Goal: Task Accomplishment & Management: Use online tool/utility

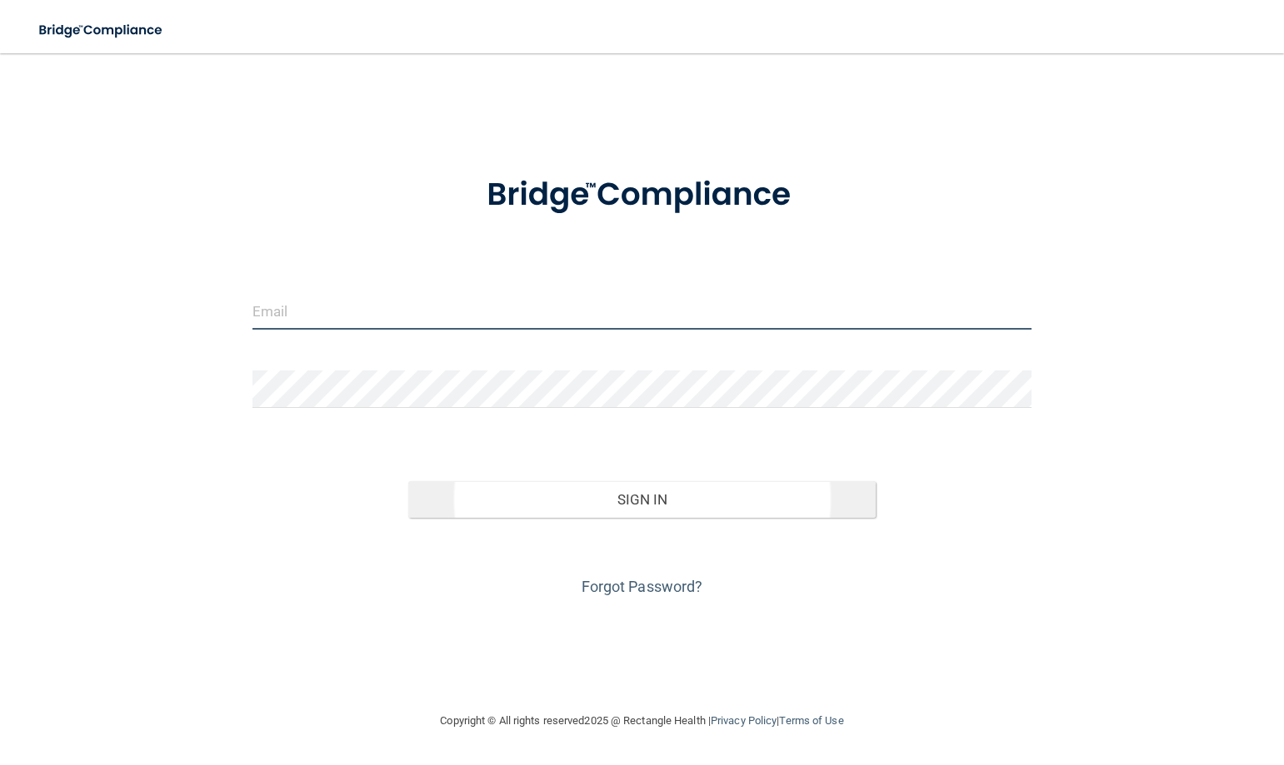
type input "[EMAIL_ADDRESS][DOMAIN_NAME]"
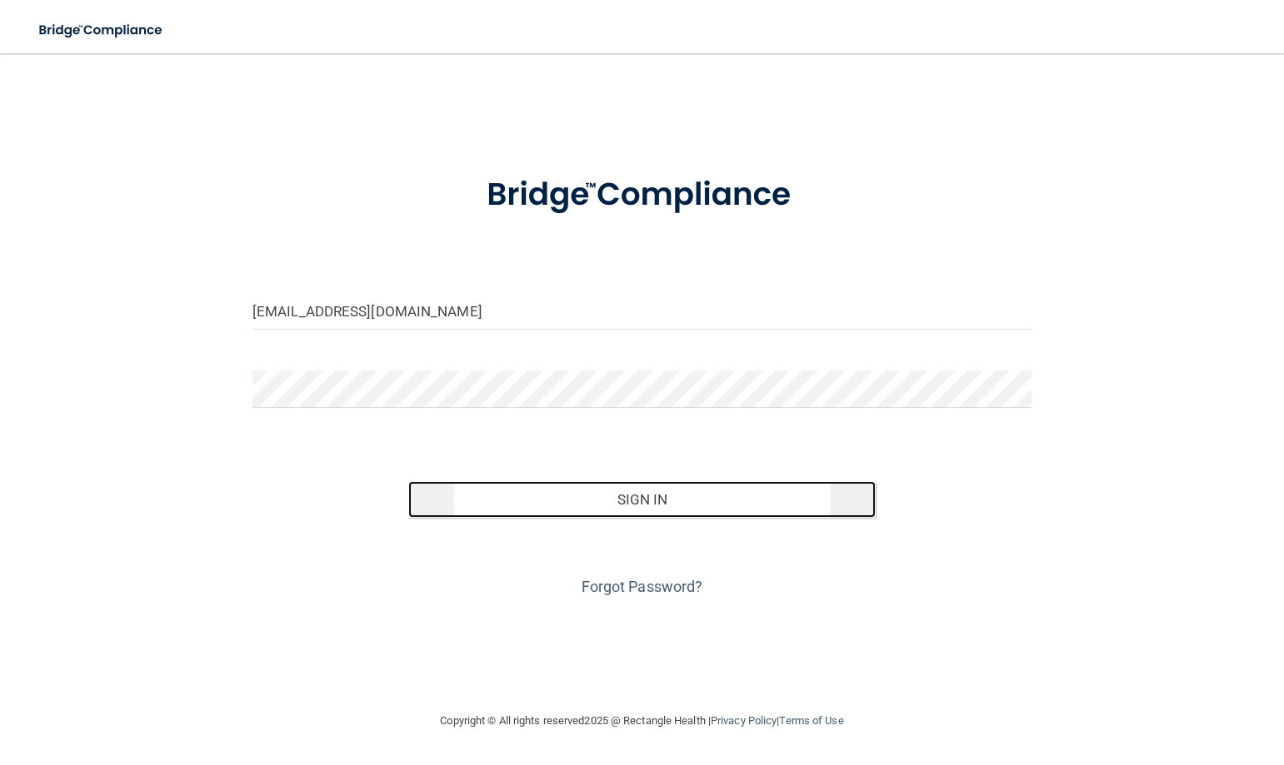
click at [653, 499] on button "Sign In" at bounding box center [641, 499] width 467 height 37
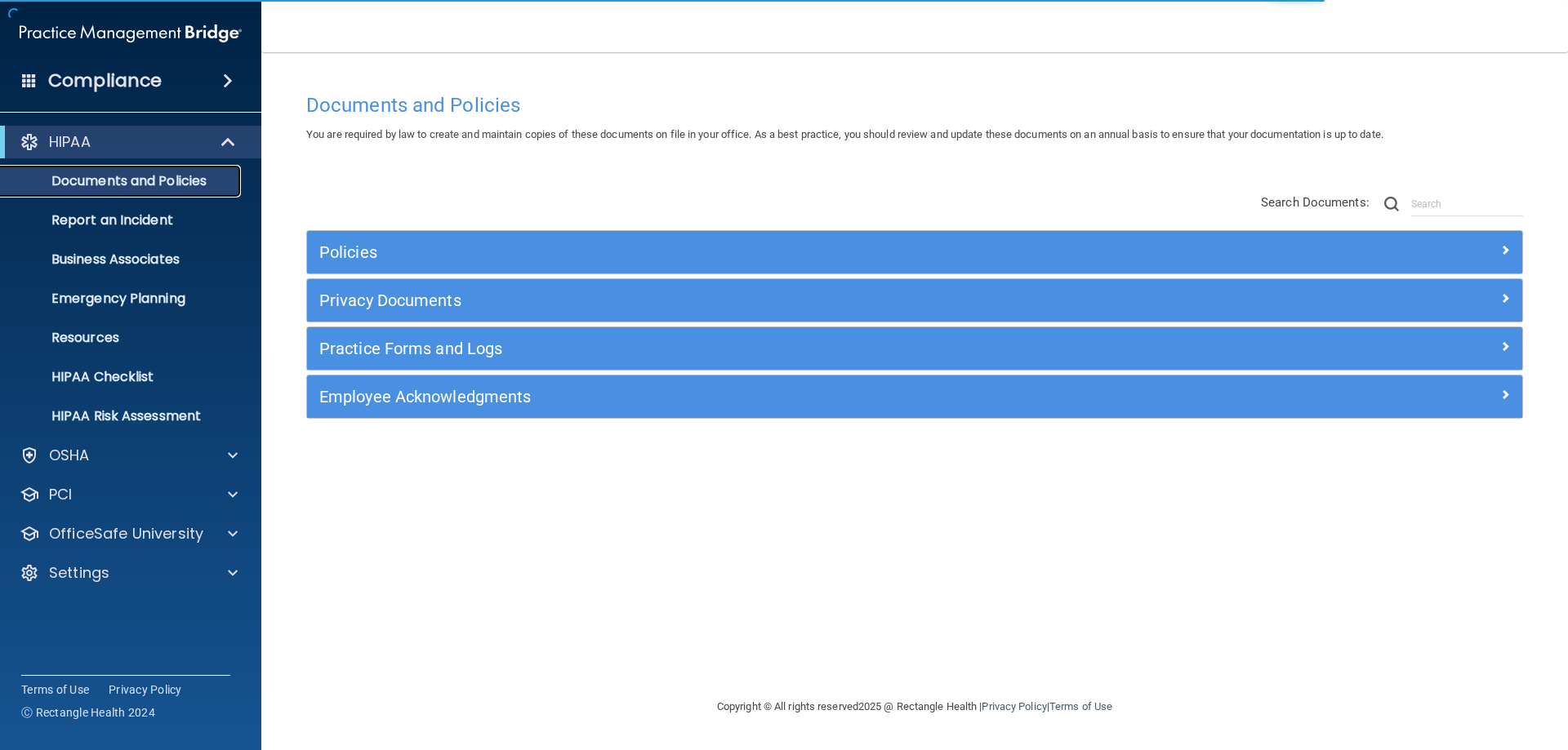
click at [163, 178] on p "Documents and Policies" at bounding box center [122, 181] width 223 height 17
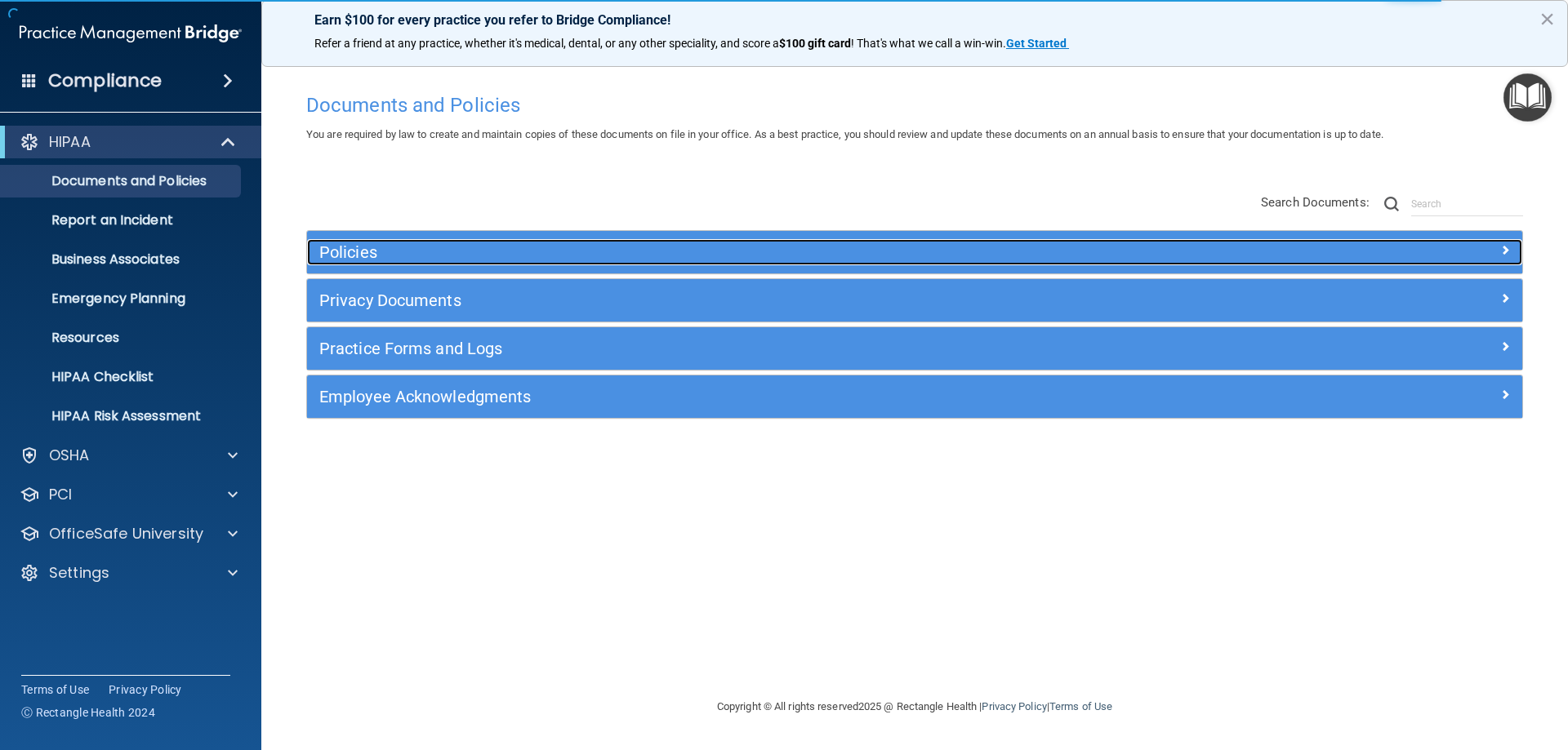
click at [353, 257] on h5 "Policies" at bounding box center [763, 252] width 887 height 18
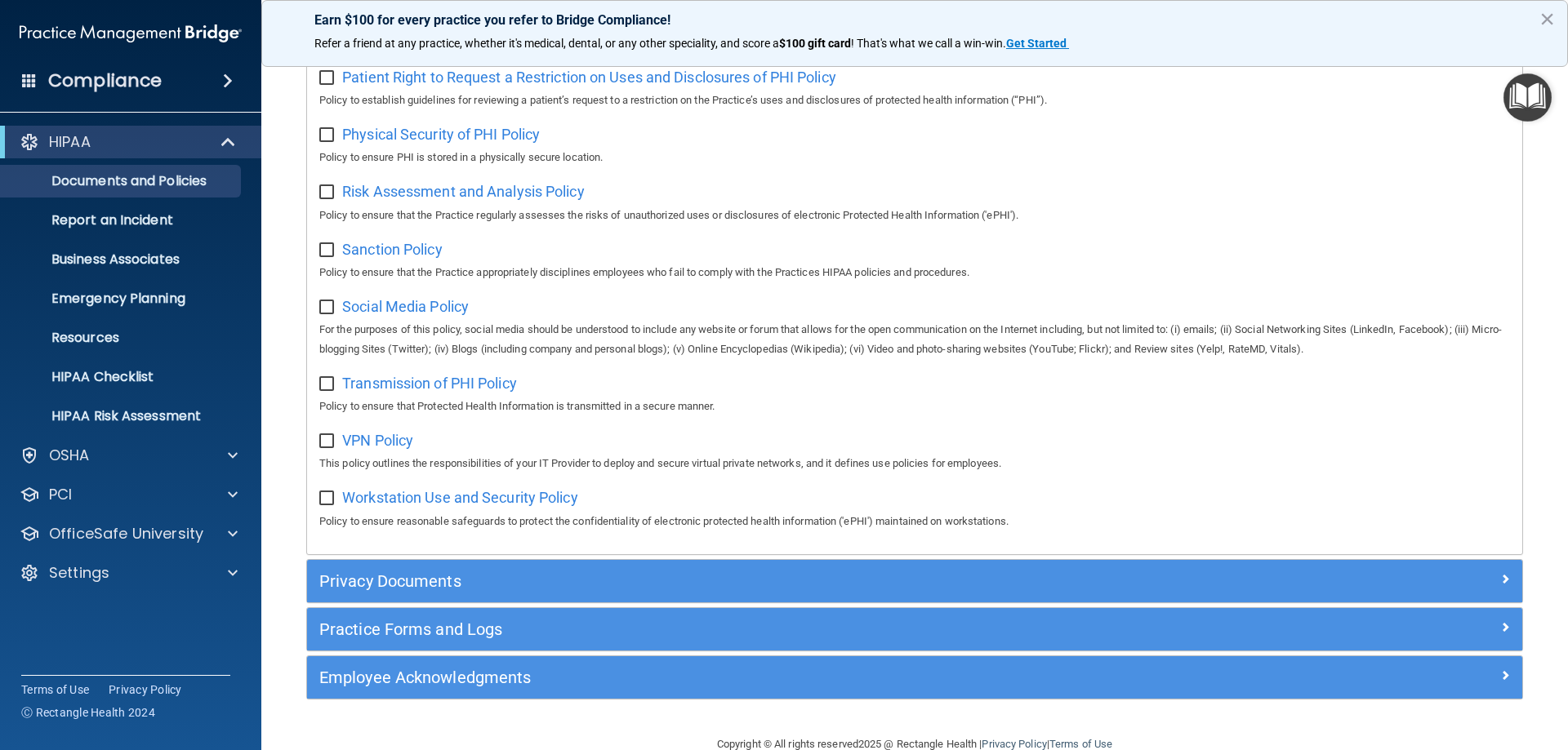
scroll to position [1085, 0]
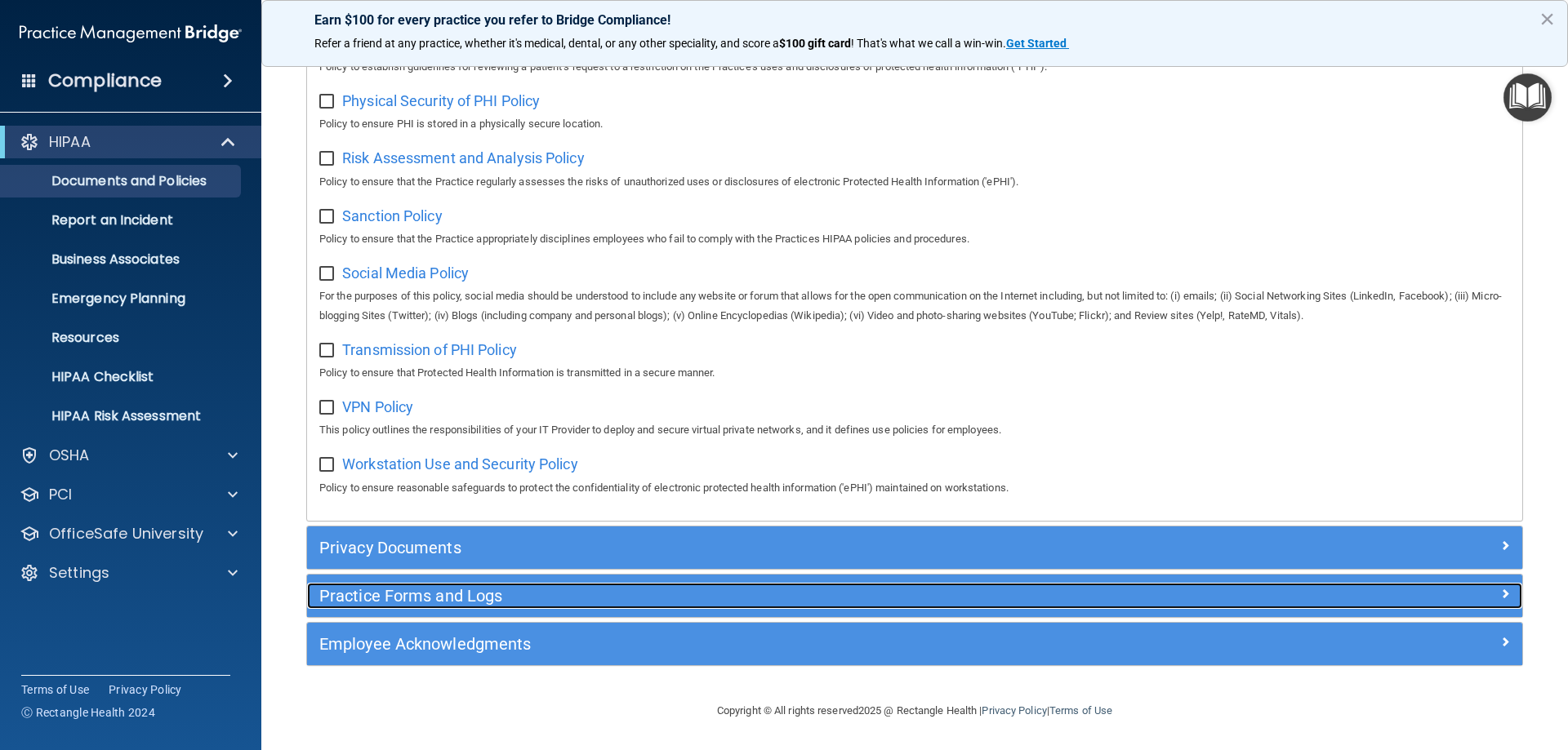
click at [459, 596] on h5 "Practice Forms and Logs" at bounding box center [763, 596] width 887 height 18
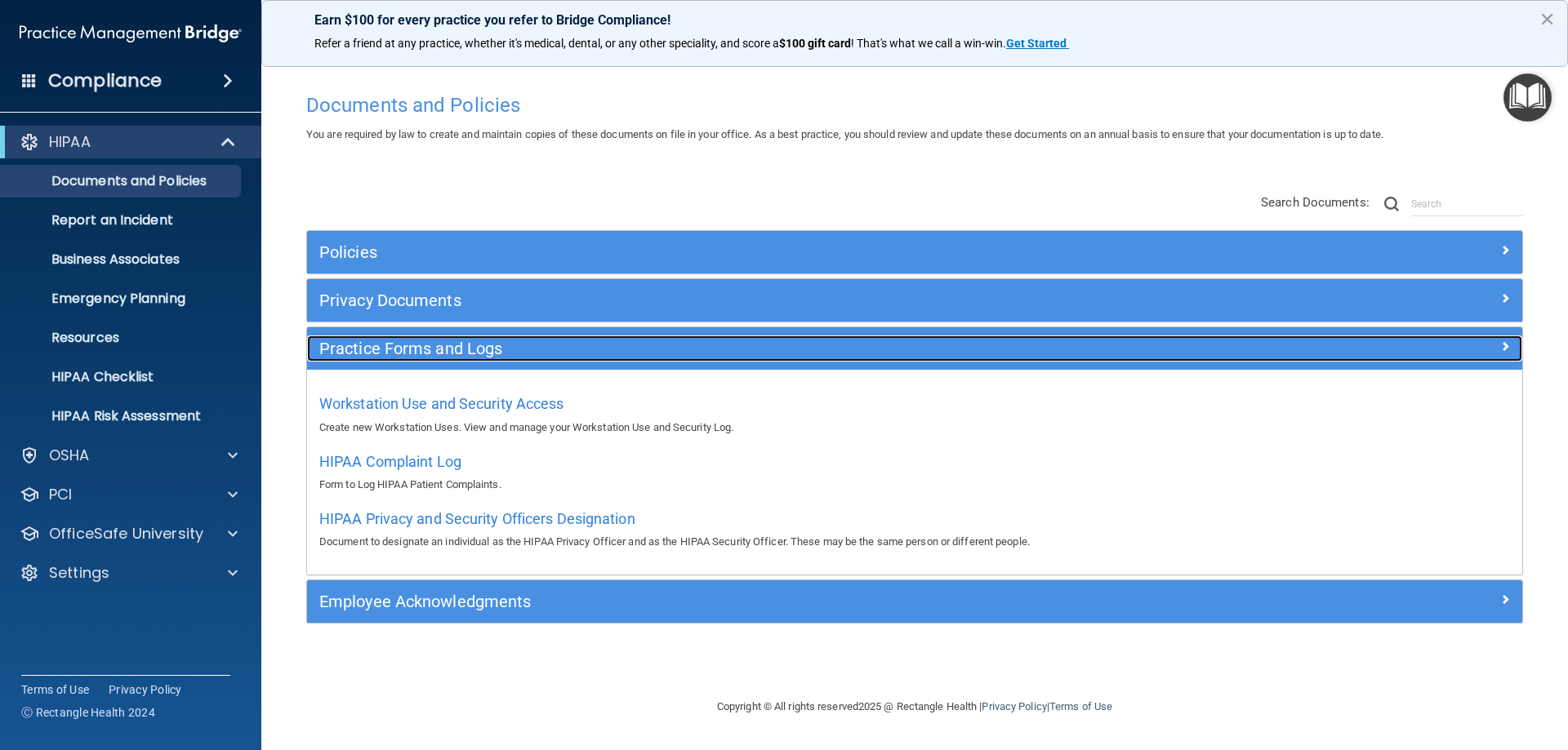
scroll to position [0, 0]
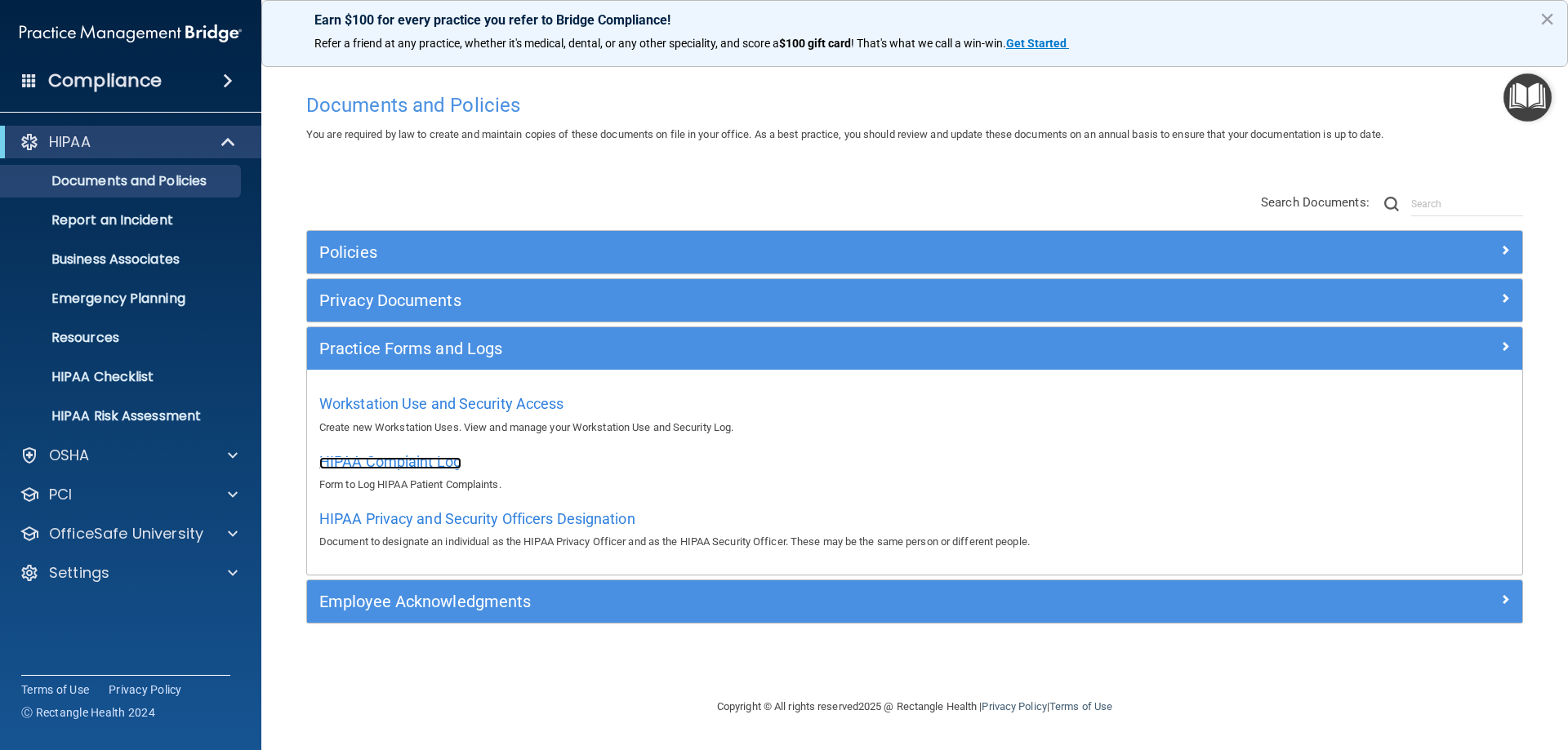
click at [411, 464] on span "HIPAA Complaint Log" at bounding box center [390, 461] width 142 height 17
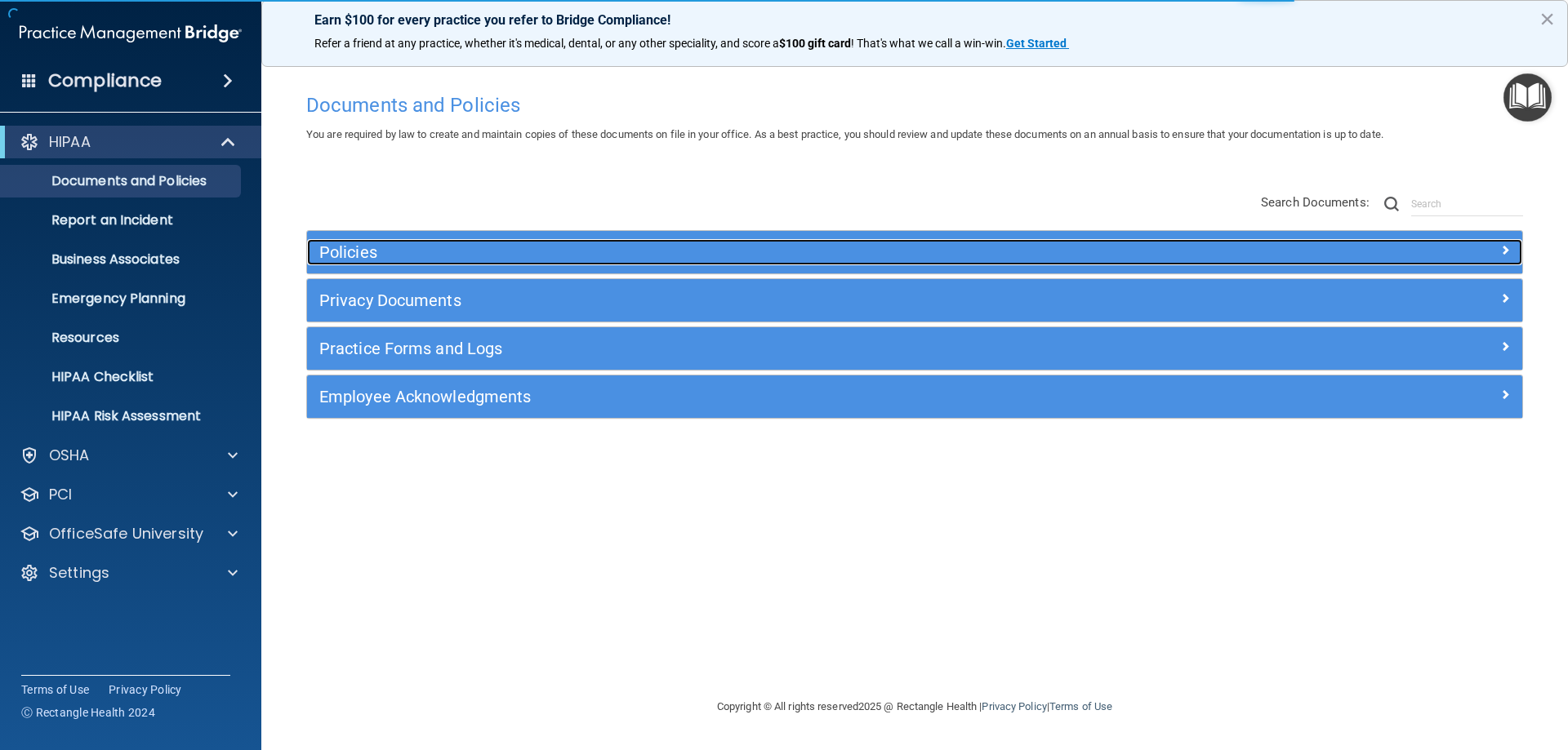
click at [357, 251] on h5 "Policies" at bounding box center [763, 252] width 887 height 18
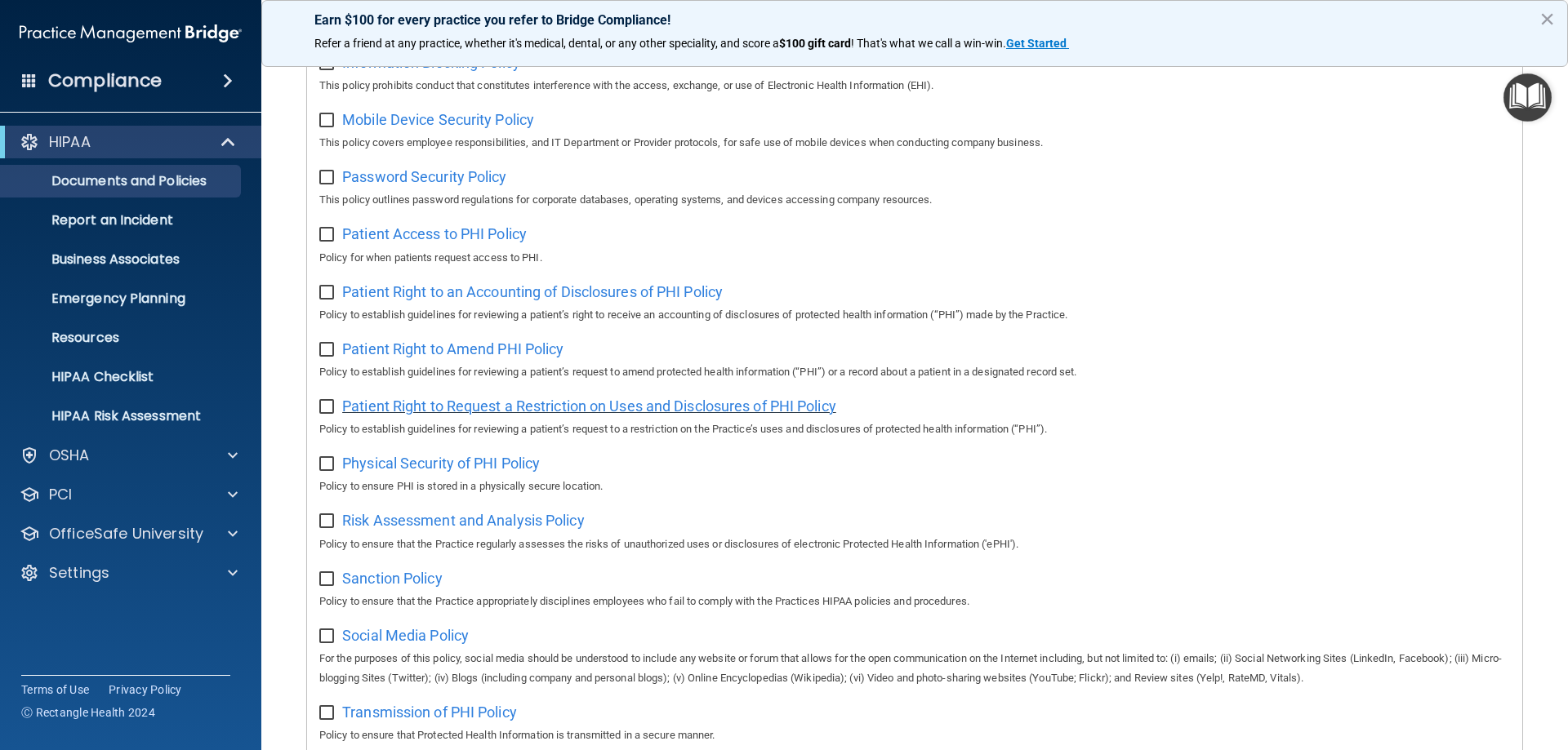
scroll to position [735, 0]
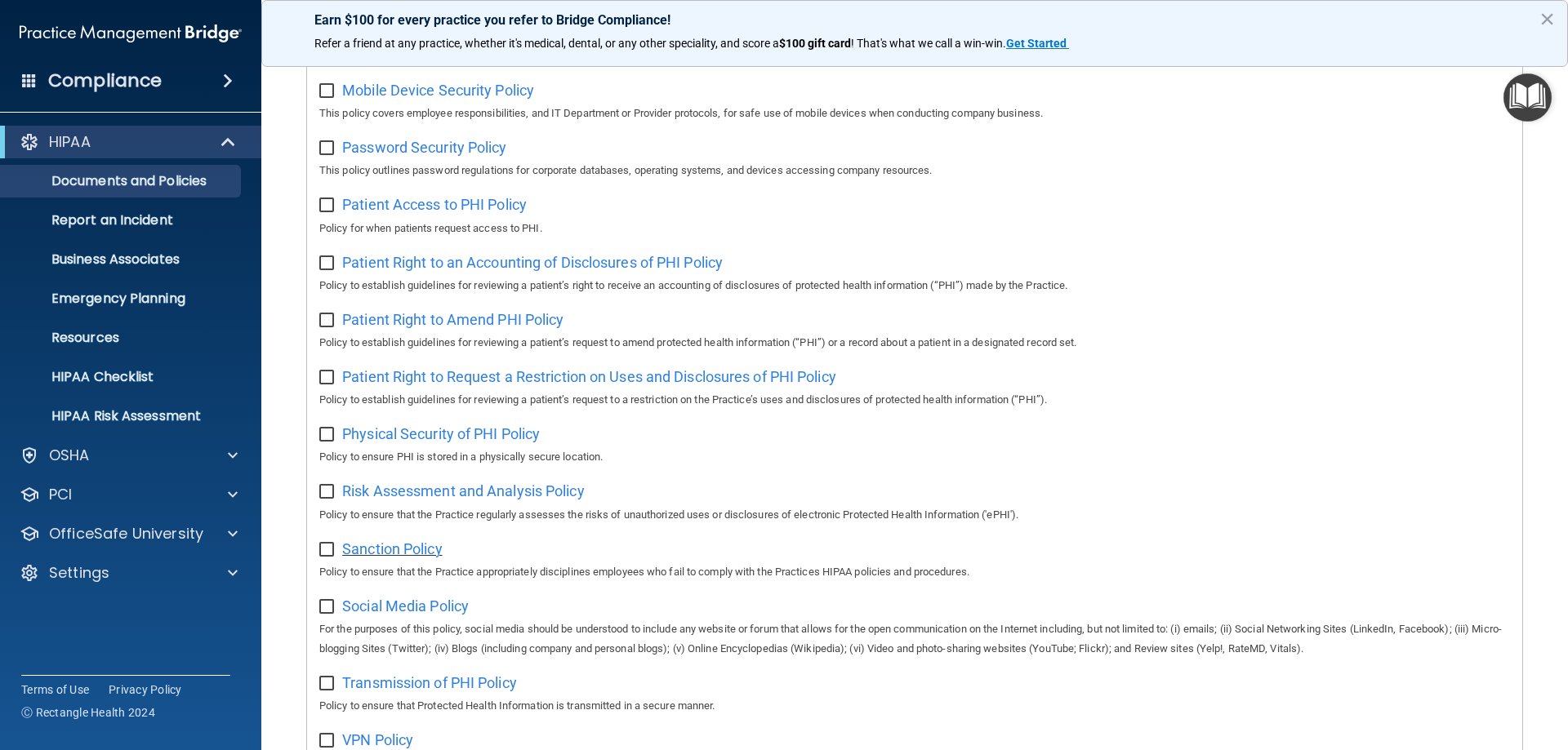
click at [413, 558] on span "Sanction Policy" at bounding box center [392, 548] width 100 height 17
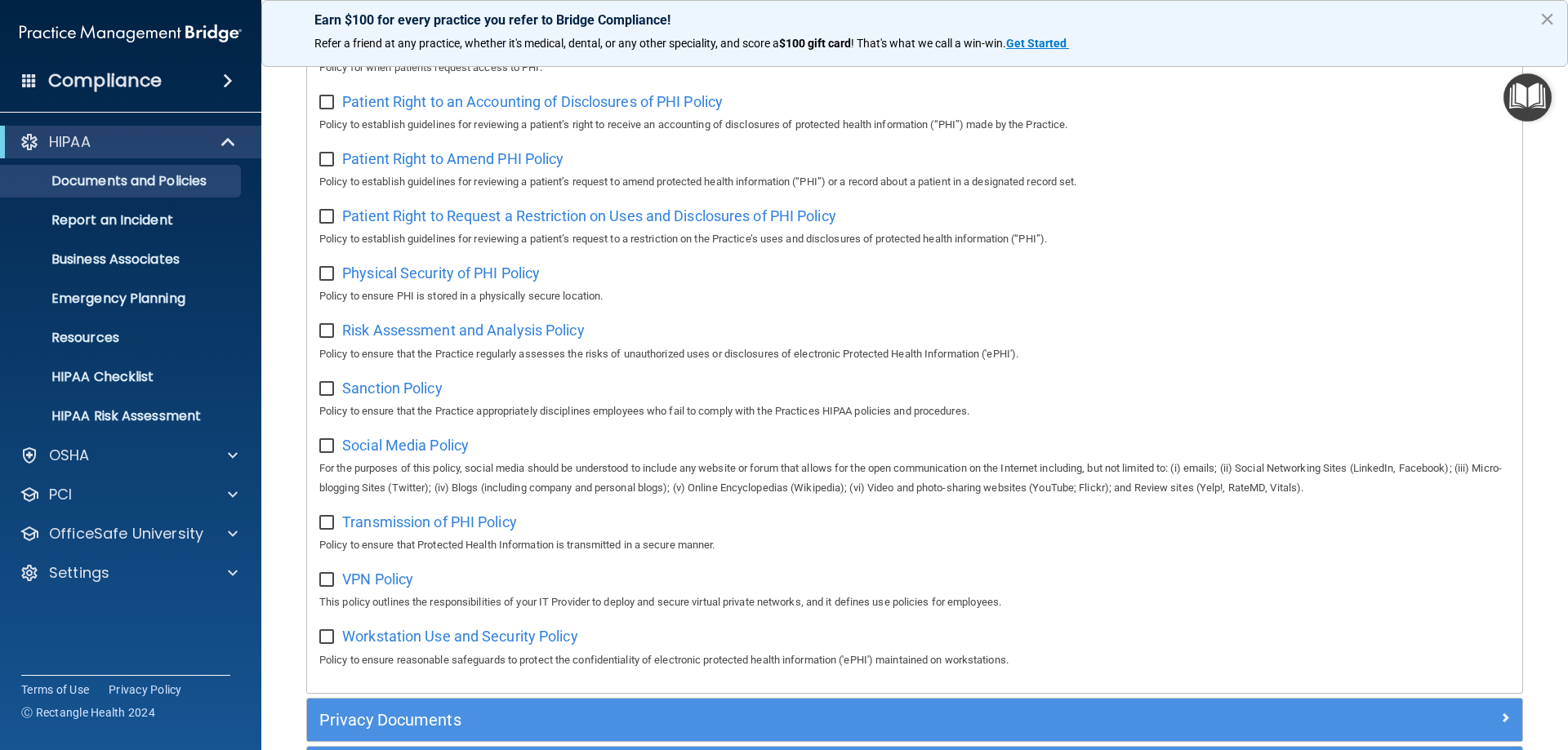
scroll to position [898, 0]
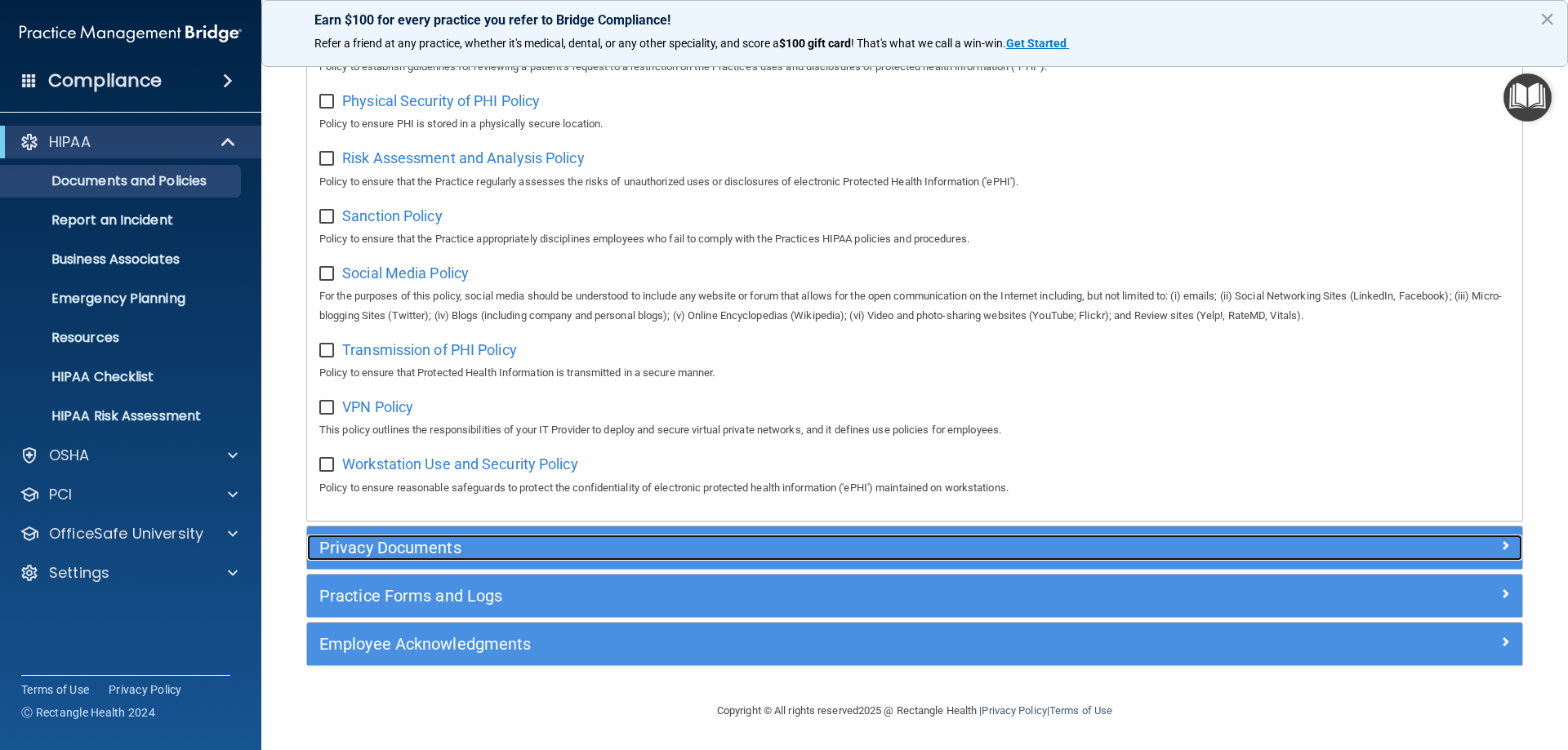
click at [401, 550] on h5 "Privacy Documents" at bounding box center [763, 548] width 887 height 18
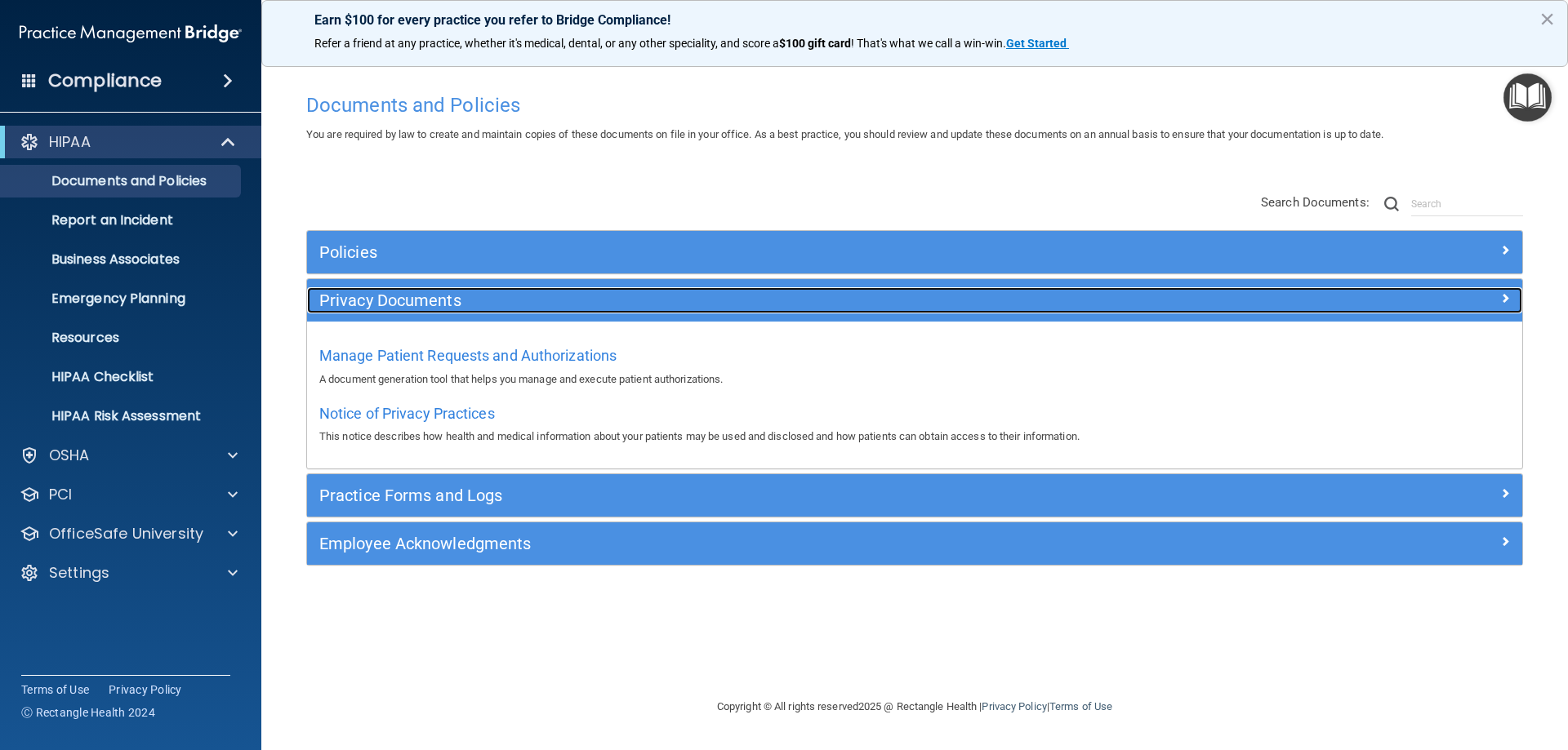
scroll to position [0, 0]
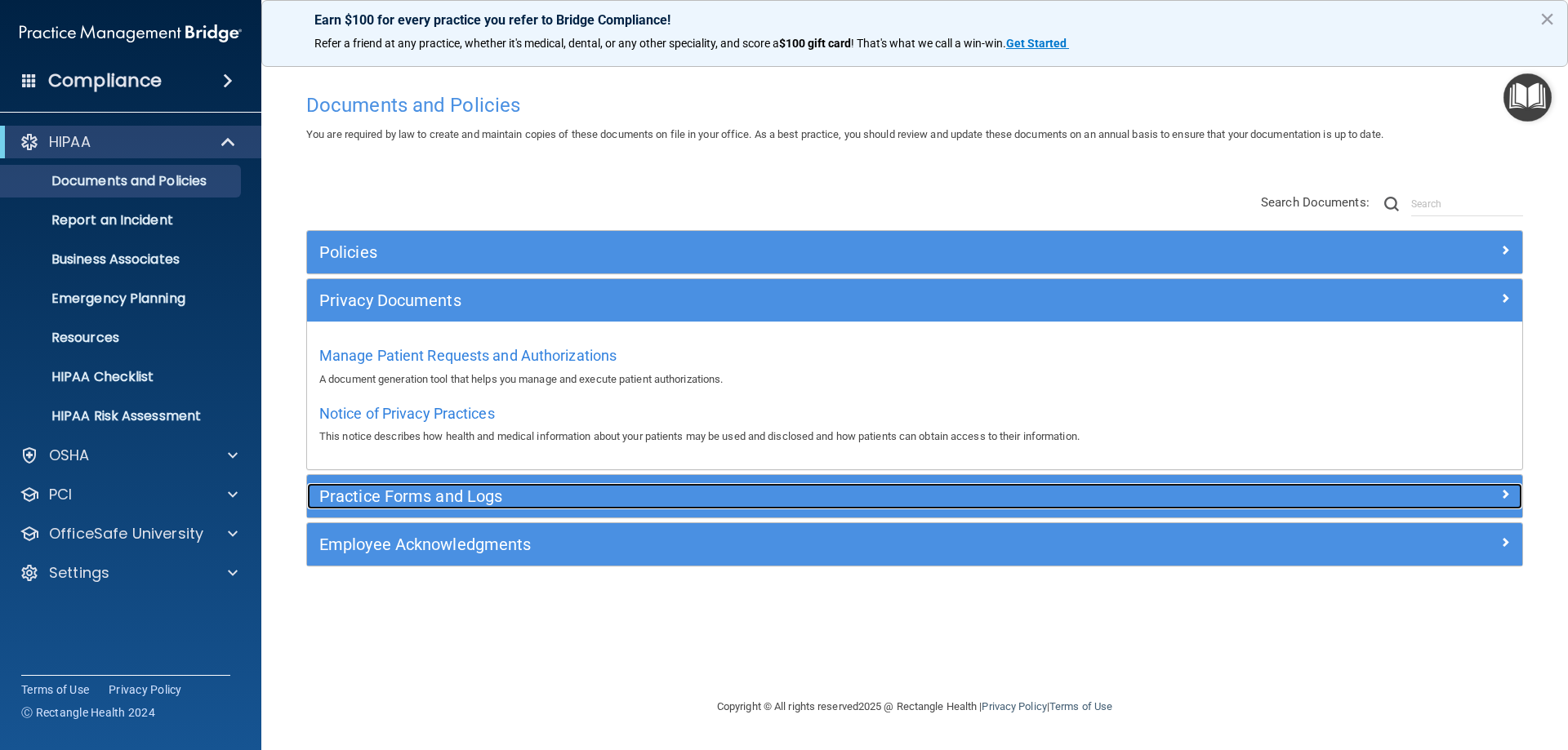
click at [438, 506] on div "Practice Forms and Logs" at bounding box center [763, 496] width 912 height 26
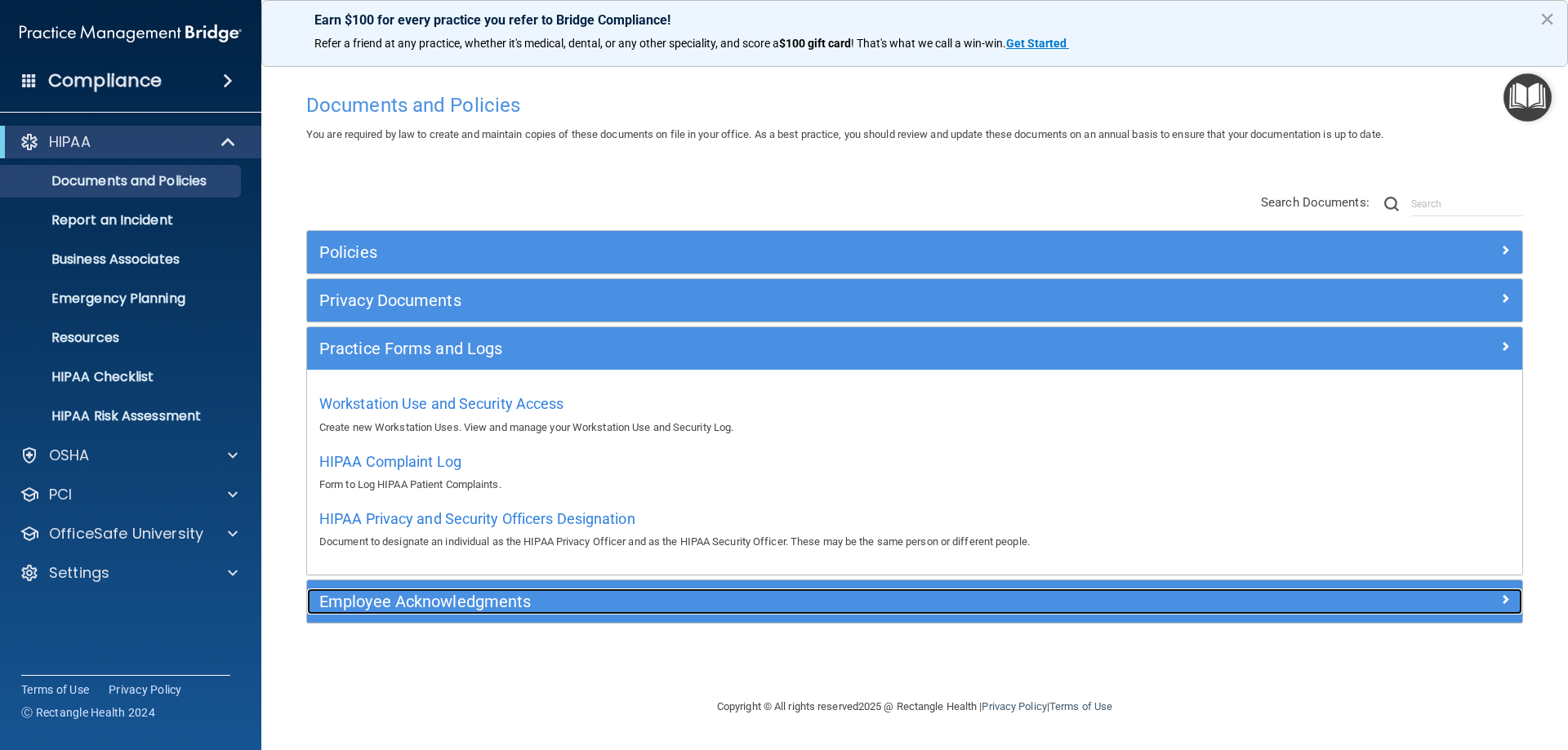
click at [441, 604] on h5 "Employee Acknowledgments" at bounding box center [763, 602] width 887 height 18
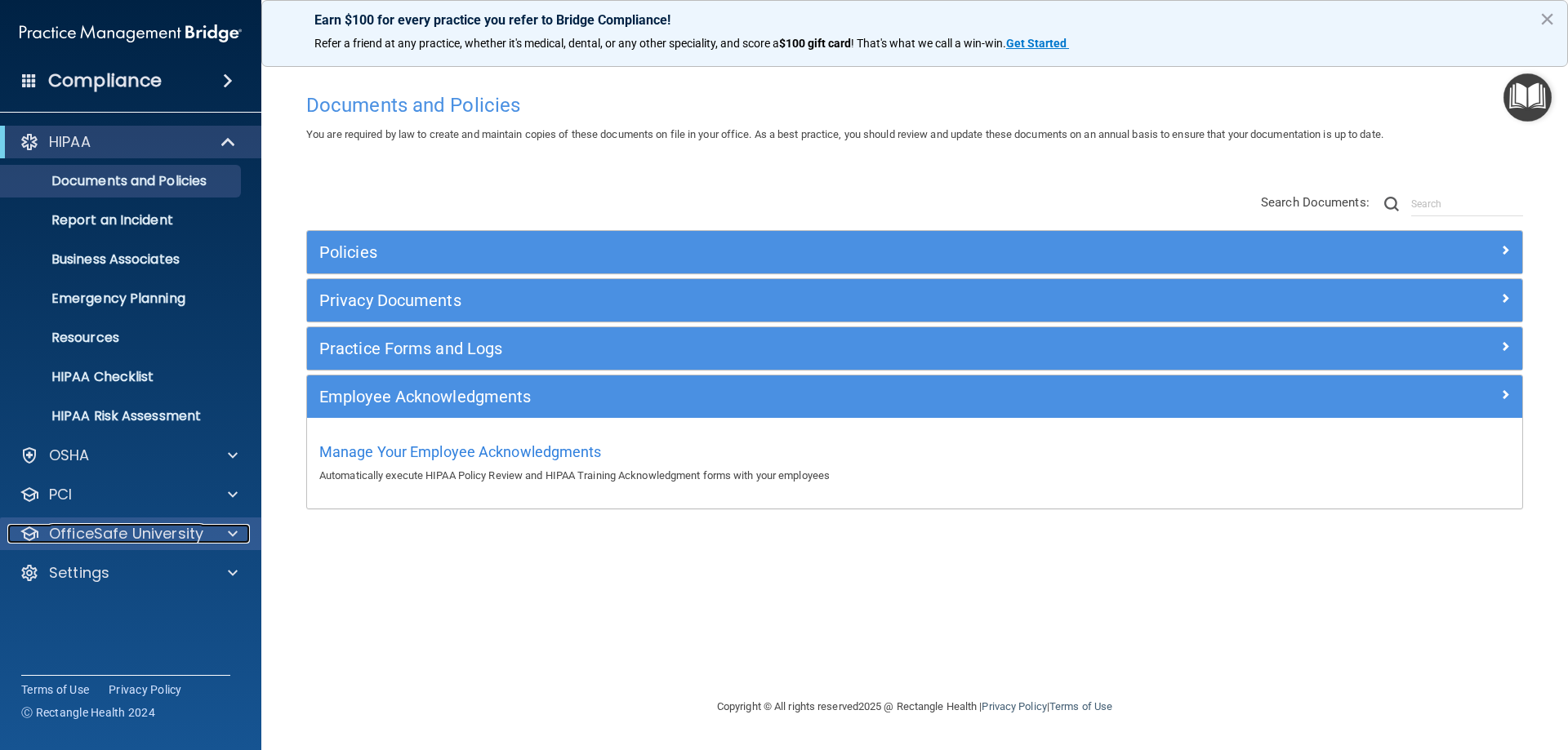
click at [168, 538] on p "OfficeSafe University" at bounding box center [126, 534] width 154 height 20
click at [162, 509] on div "PCI" at bounding box center [130, 494] width 262 height 32
click at [172, 492] on div "PCI" at bounding box center [108, 495] width 203 height 20
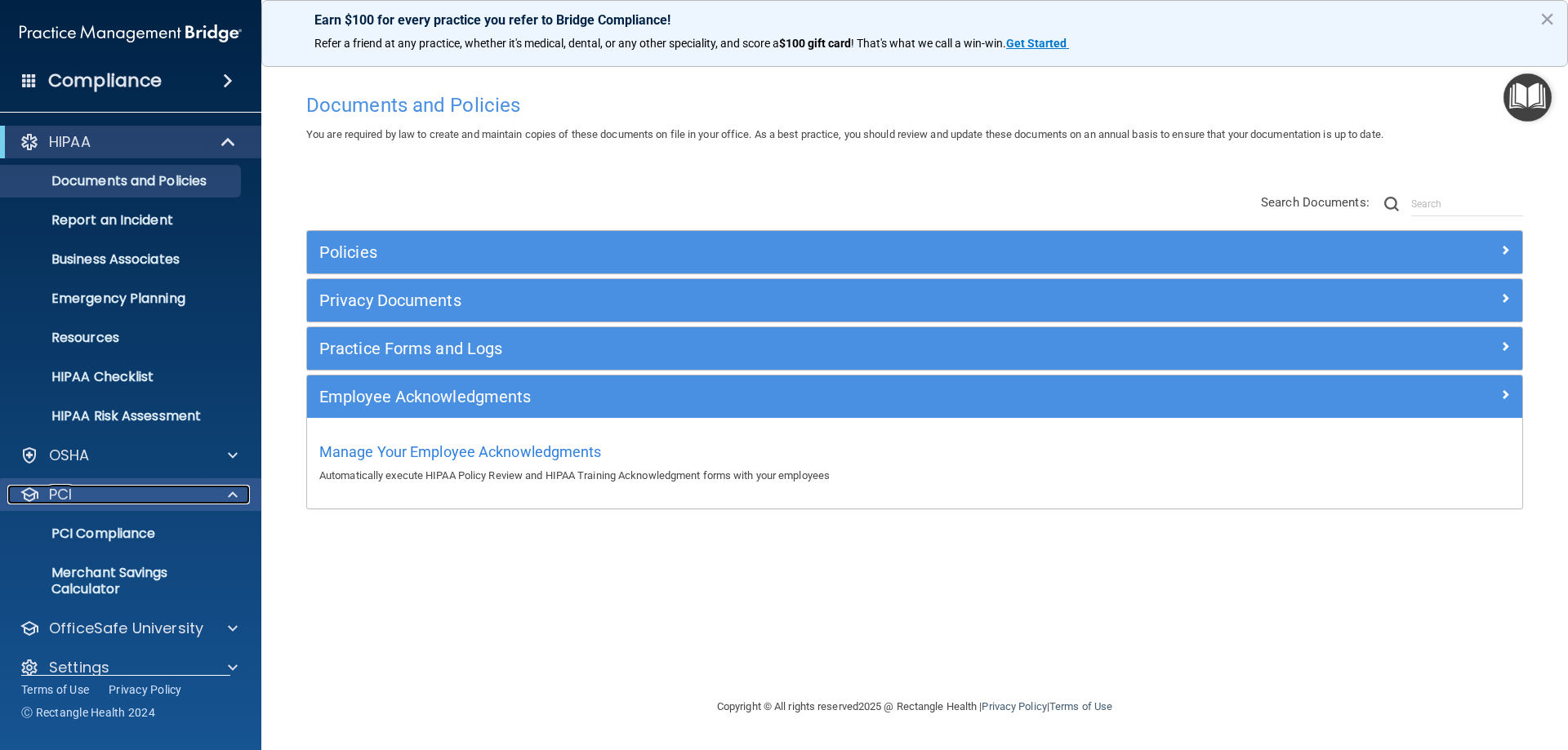
click at [172, 492] on div "PCI" at bounding box center [108, 495] width 203 height 20
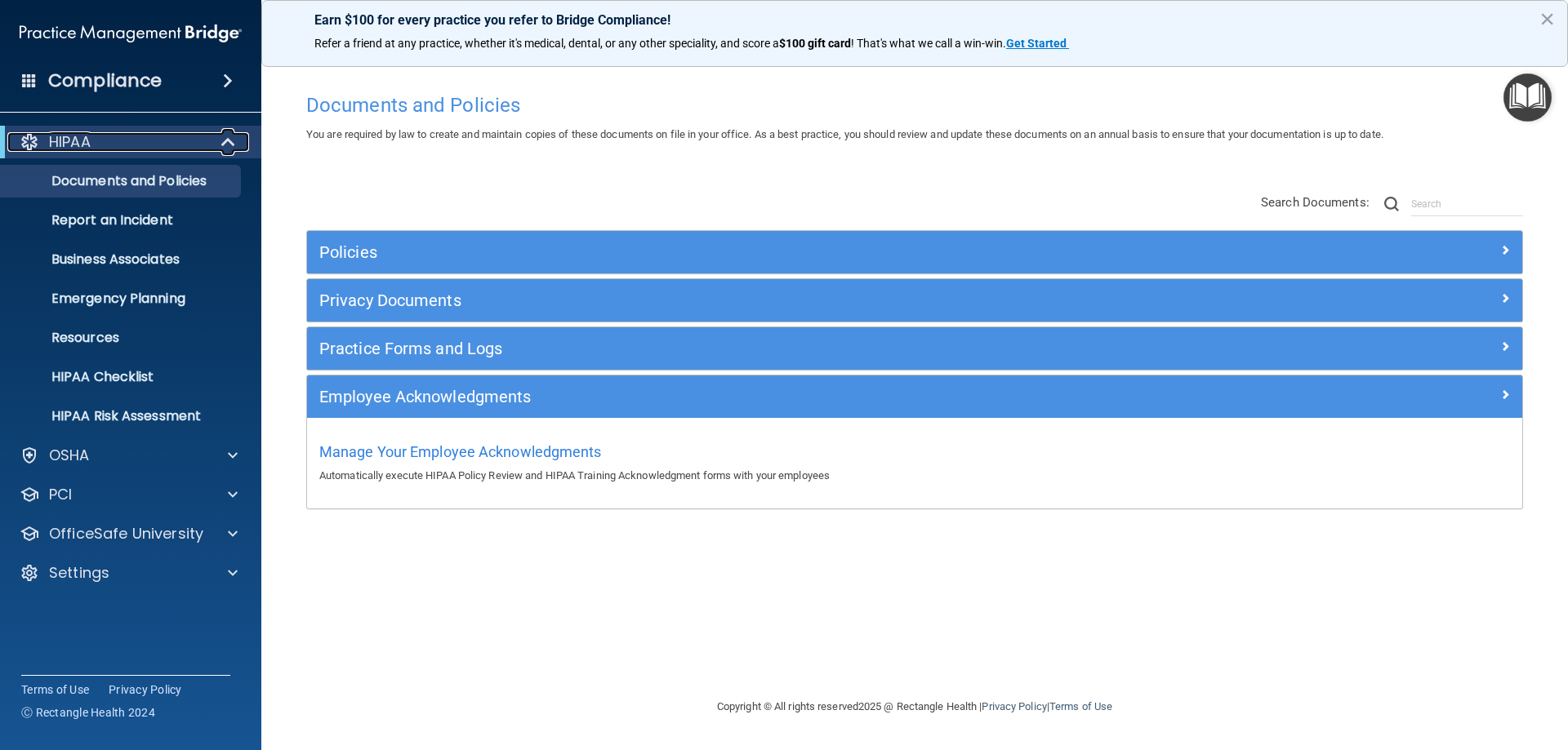
click at [116, 149] on div "HIPAA" at bounding box center [108, 142] width 202 height 20
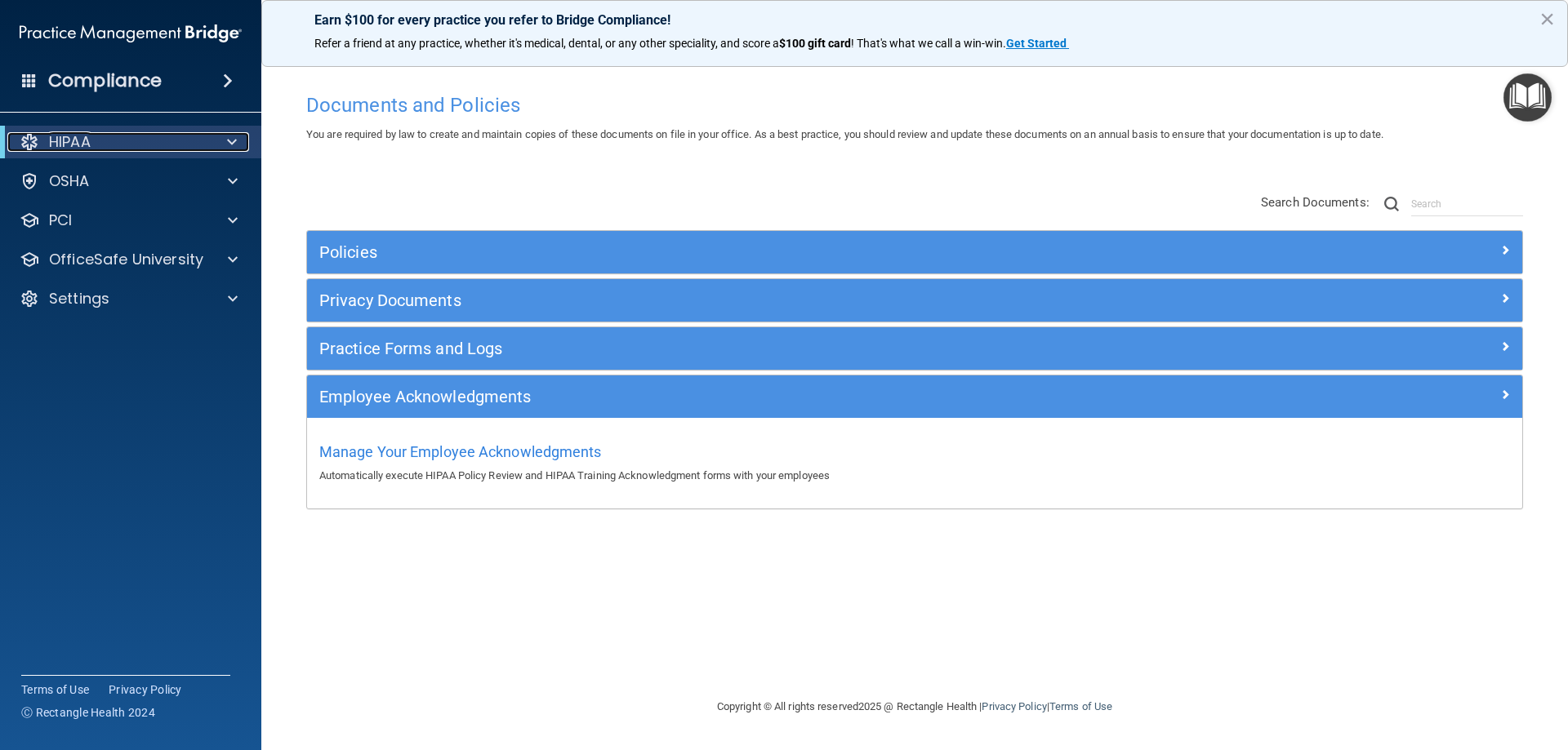
click at [116, 149] on div "HIPAA" at bounding box center [108, 142] width 202 height 20
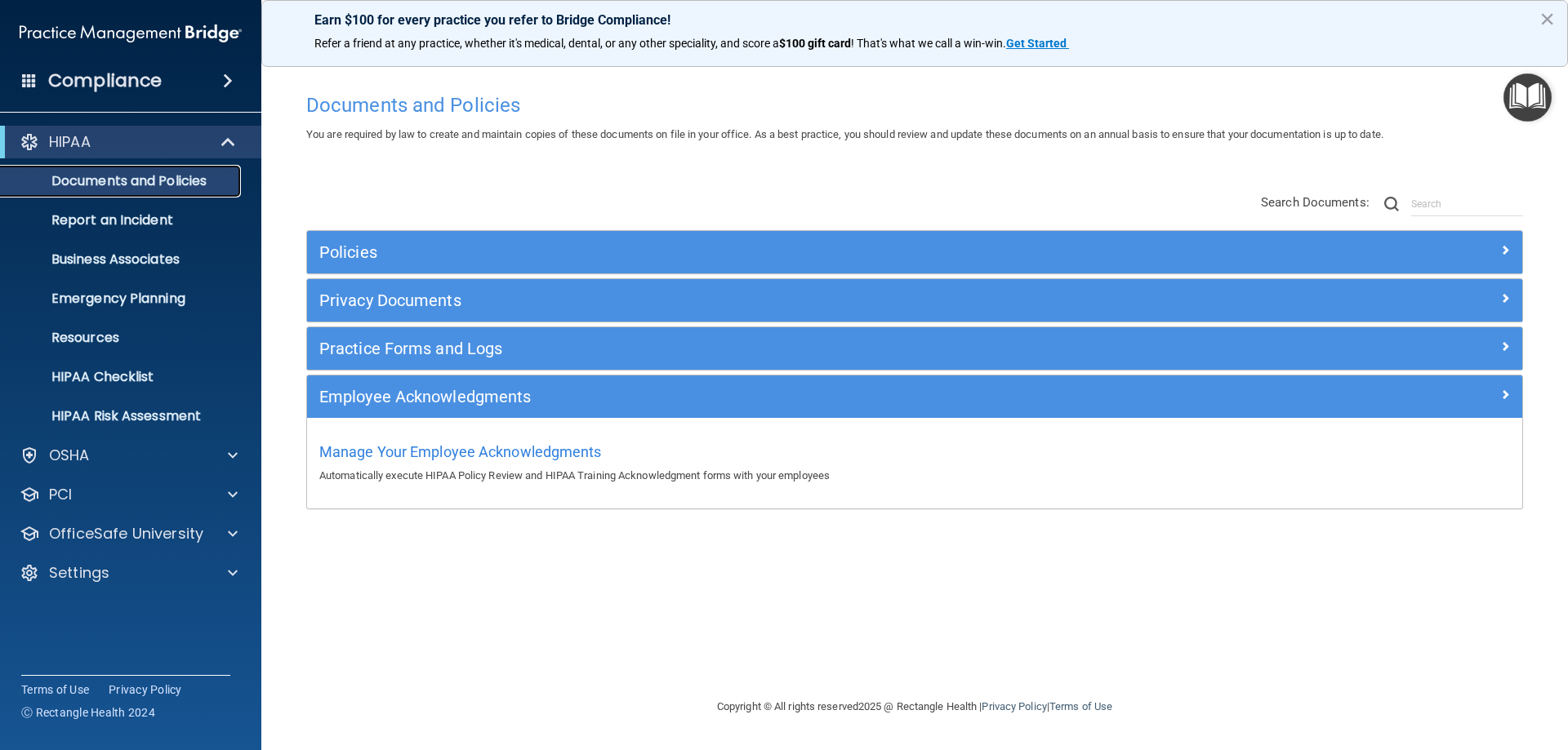
click at [162, 183] on p "Documents and Policies" at bounding box center [122, 181] width 223 height 17
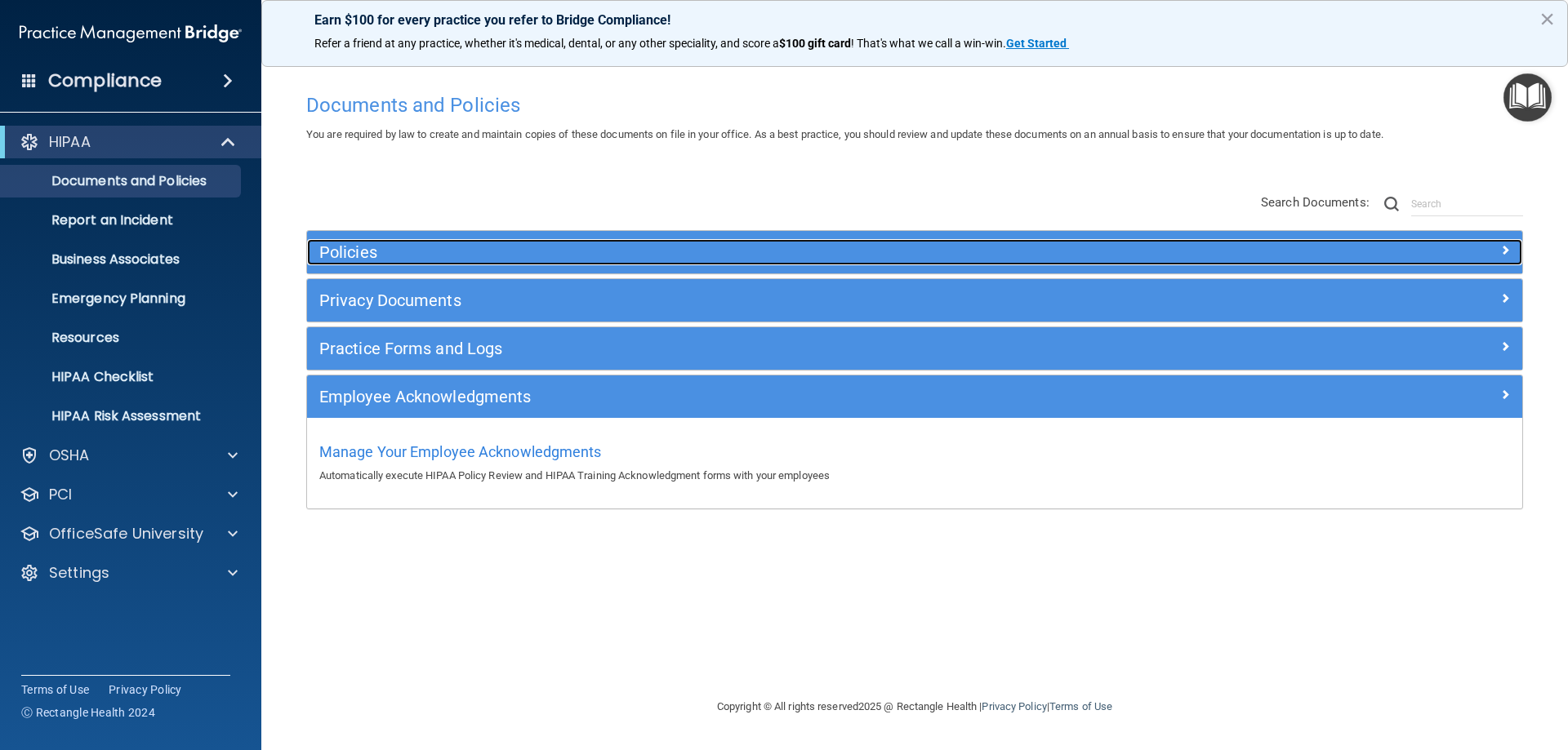
click at [343, 254] on h5 "Policies" at bounding box center [763, 252] width 887 height 18
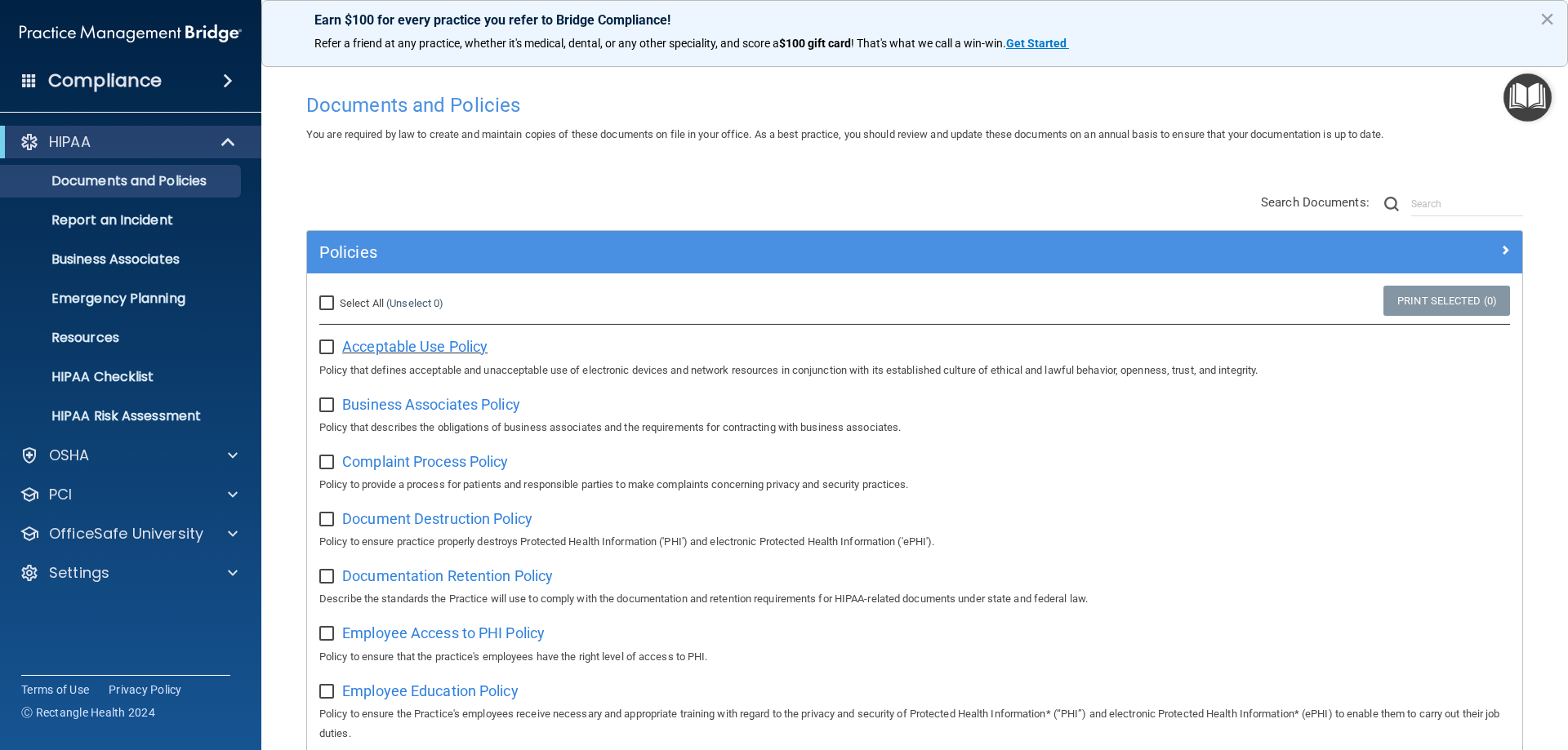
click at [432, 343] on span "Acceptable Use Policy" at bounding box center [415, 346] width 145 height 17
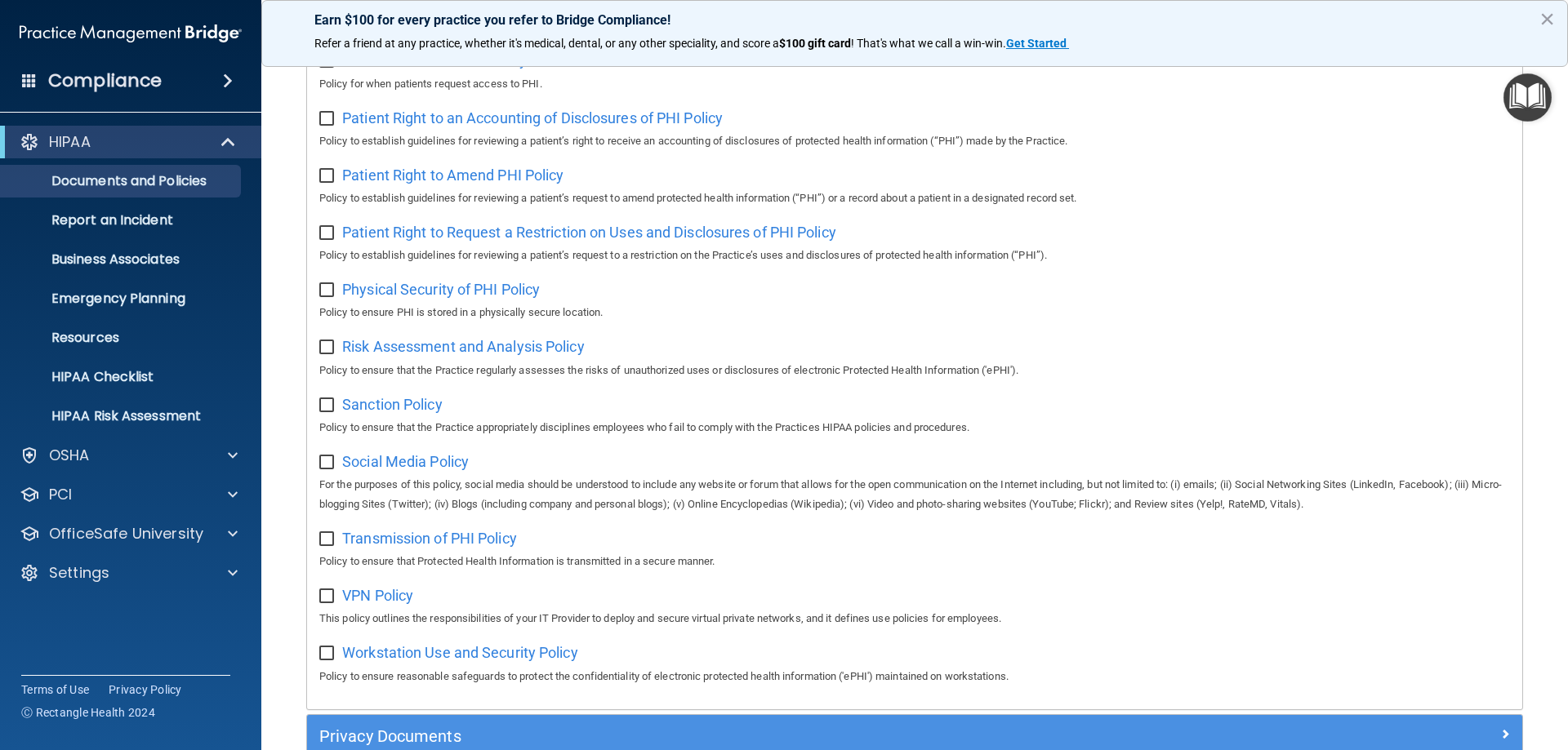
scroll to position [898, 0]
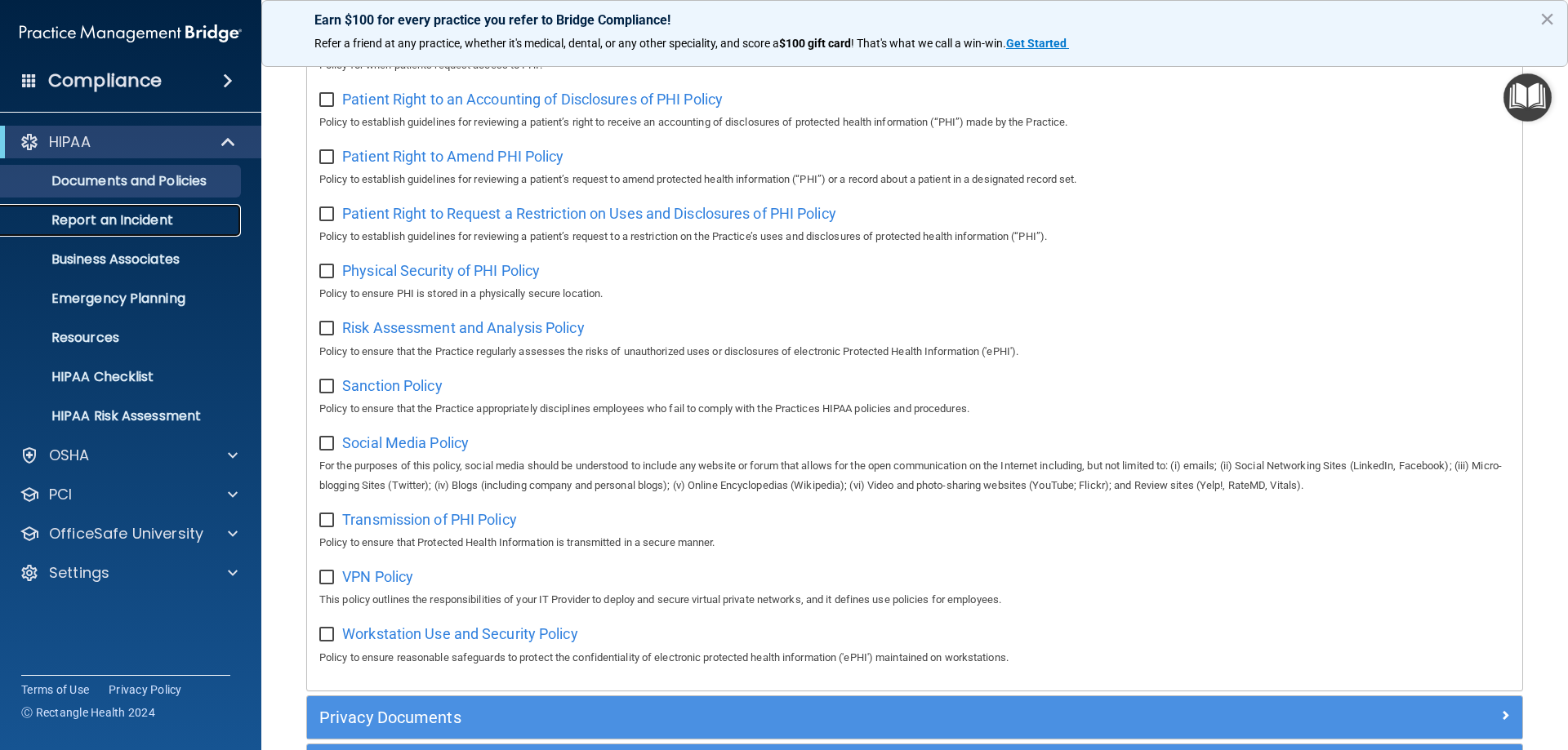
click at [142, 220] on p "Report an Incident" at bounding box center [122, 221] width 223 height 17
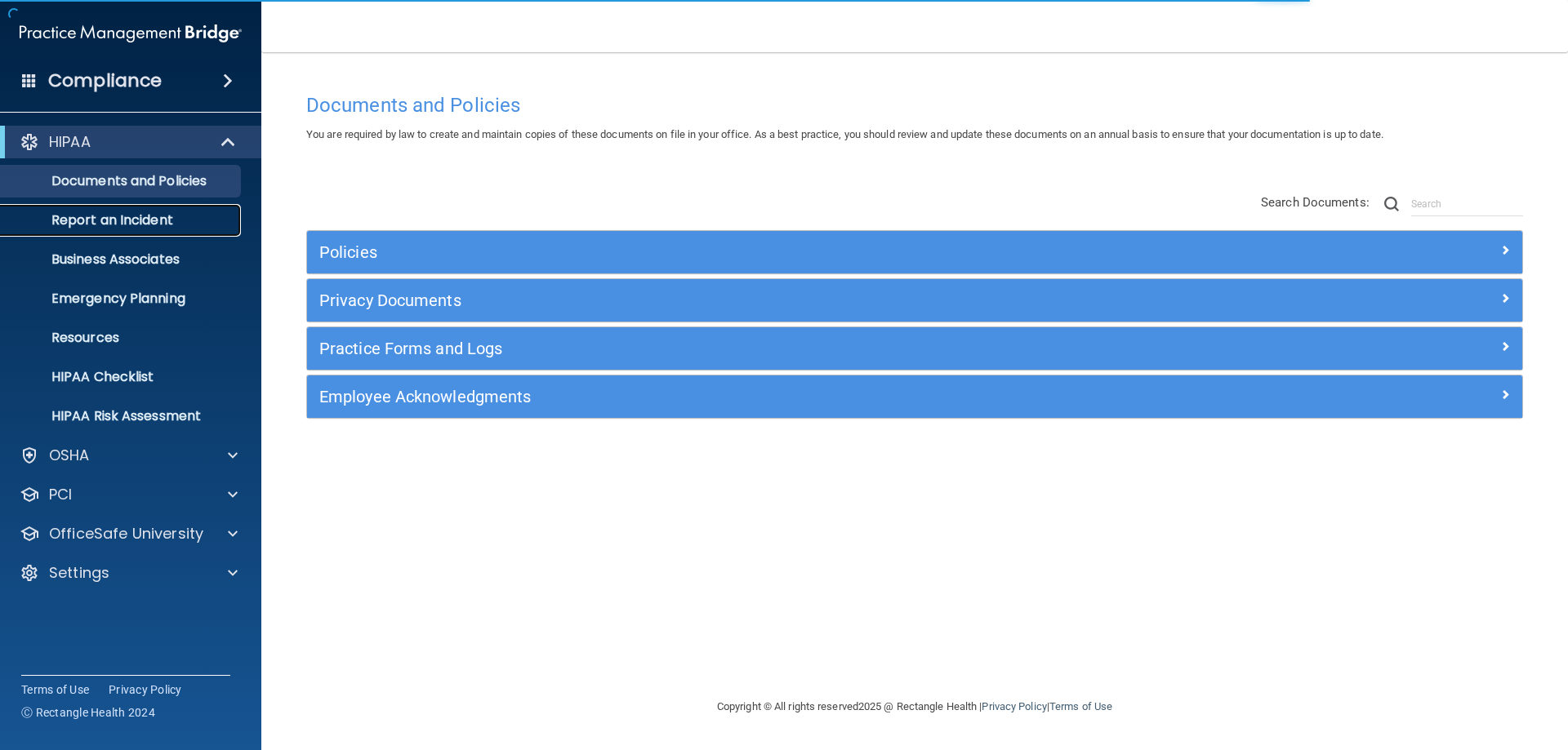
click at [126, 218] on p "Report an Incident" at bounding box center [122, 221] width 223 height 17
